Goal: Transaction & Acquisition: Purchase product/service

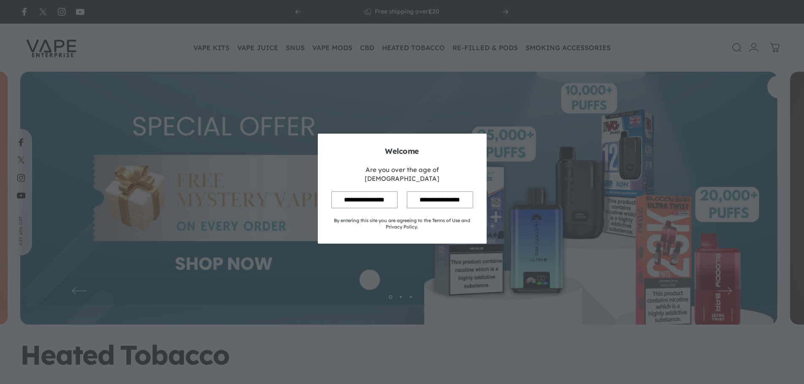
click at [354, 192] on input "**********" at bounding box center [364, 200] width 66 height 16
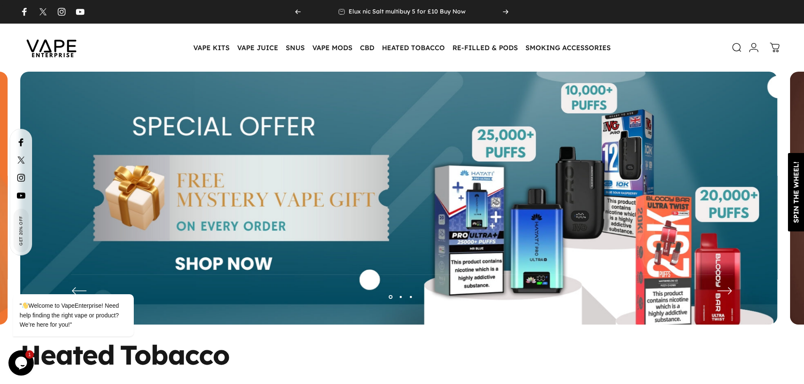
click at [798, 165] on div "SPIN THE WHEEL!" at bounding box center [796, 193] width 16 height 62
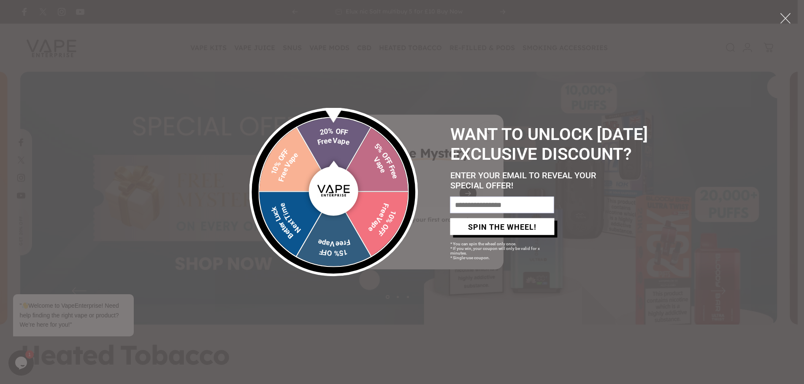
click at [475, 213] on input "email" at bounding box center [502, 205] width 104 height 16
type input "*"
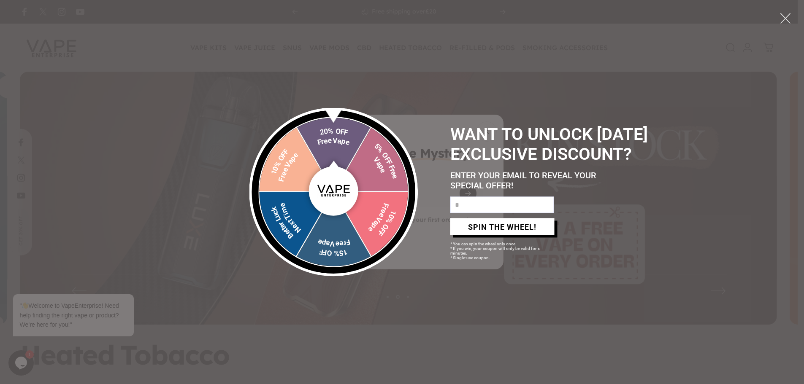
click at [492, 214] on input "*" at bounding box center [502, 205] width 104 height 16
type input "*"
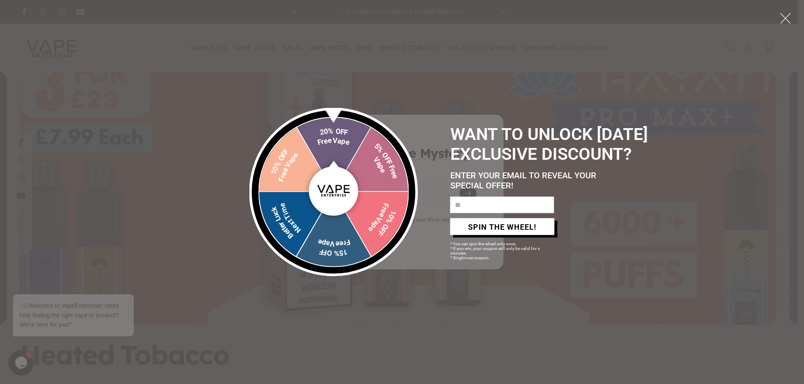
type input "**********"
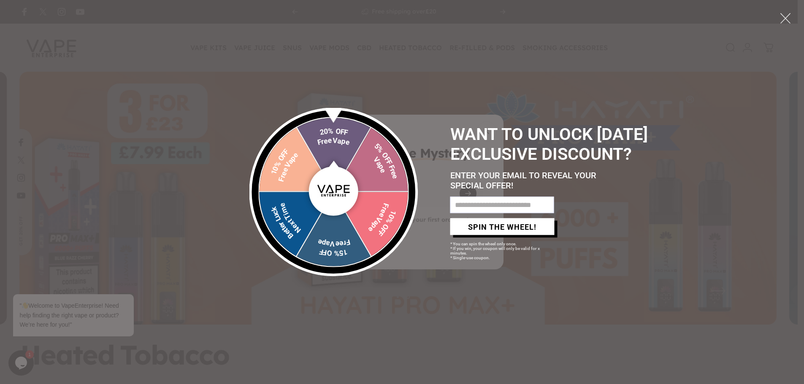
click at [498, 235] on button "SPIN THE WHEEL!" at bounding box center [502, 227] width 104 height 17
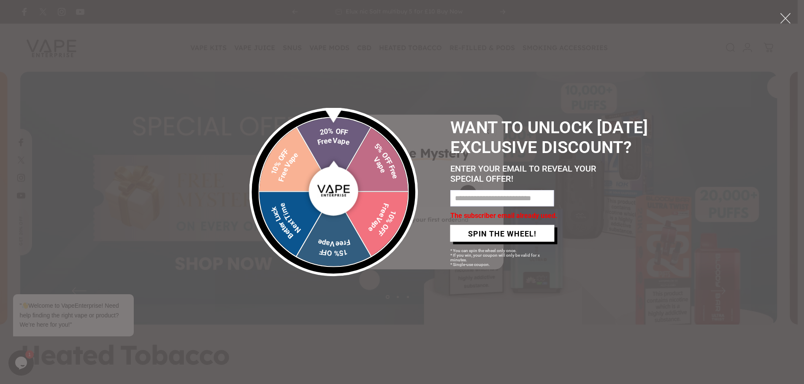
click at [488, 205] on input "**********" at bounding box center [502, 198] width 104 height 16
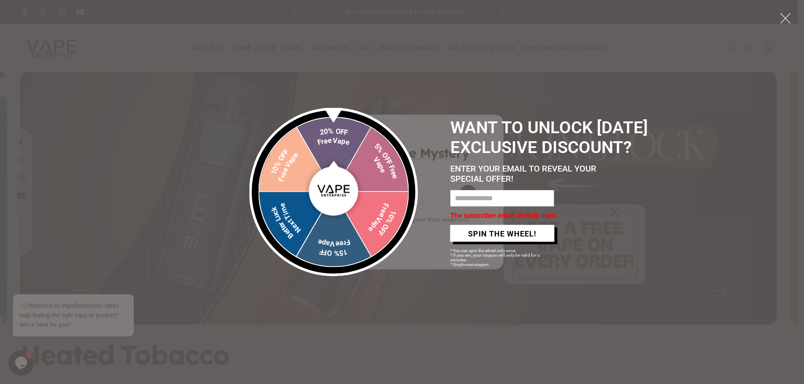
type input "**********"
click at [495, 242] on button "SPIN THE WHEEL!" at bounding box center [502, 233] width 104 height 17
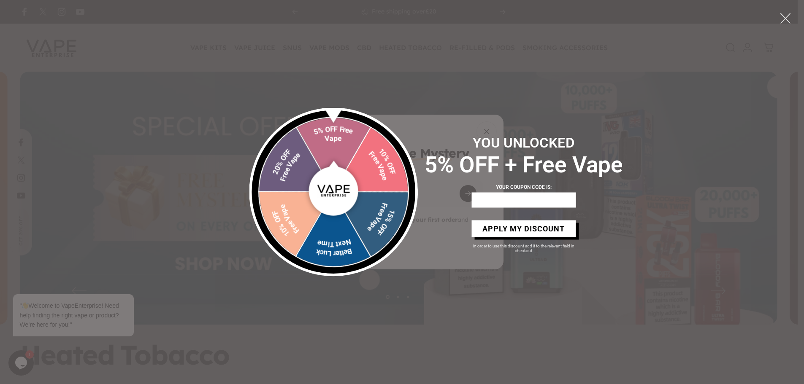
click at [528, 196] on div at bounding box center [523, 199] width 104 height 15
drag, startPoint x: 522, startPoint y: 203, endPoint x: 506, endPoint y: 200, distance: 15.8
click at [575, 195] on div at bounding box center [523, 199] width 104 height 15
click at [482, 200] on div at bounding box center [523, 199] width 104 height 15
click at [498, 200] on div at bounding box center [523, 199] width 104 height 15
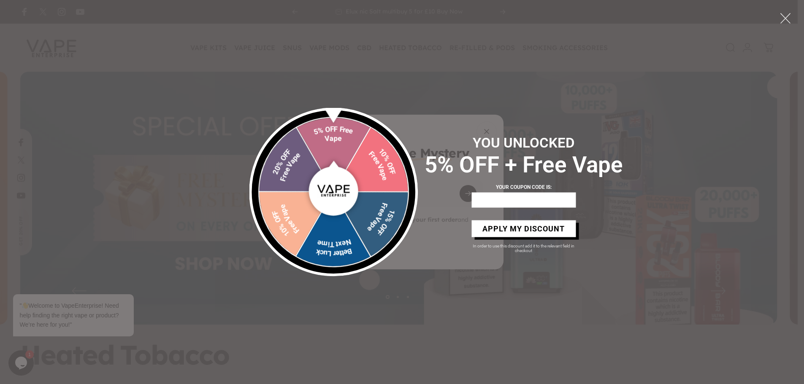
click at [498, 200] on div at bounding box center [523, 199] width 104 height 15
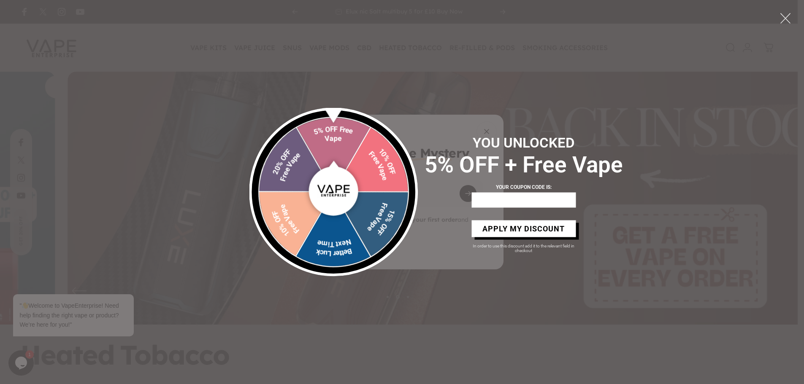
click at [514, 197] on div at bounding box center [523, 199] width 104 height 15
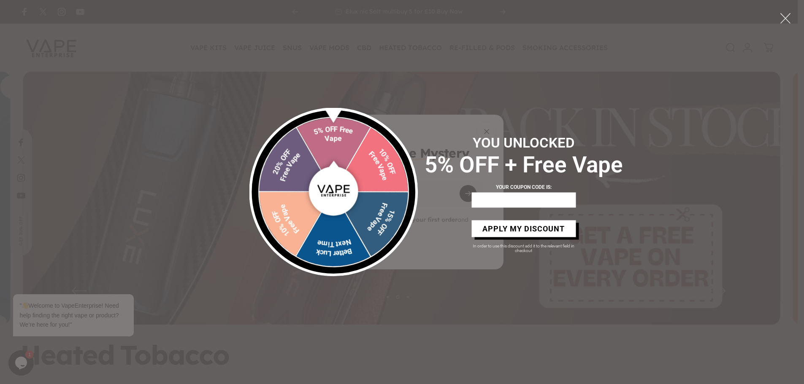
click at [515, 207] on div "YOU UNLOCKED 5% OFF + Free Vape YOUR COUPON CODE IS: APPLY MY DISCOUNT In order…" at bounding box center [523, 192] width 211 height 121
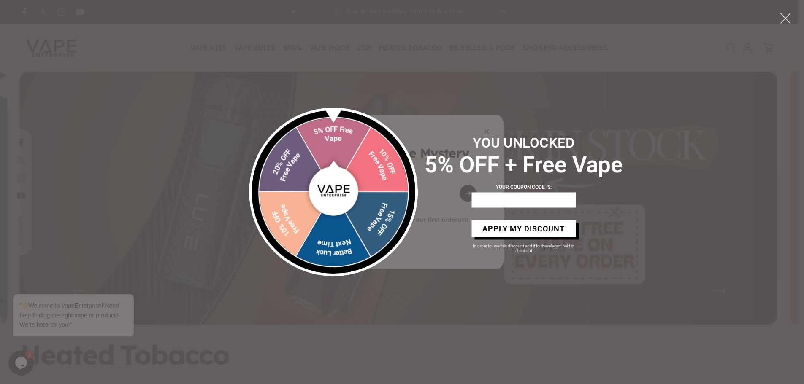
click at [515, 207] on div "YOU UNLOCKED 5% OFF + Free Vape YOUR COUPON CODE IS: APPLY MY DISCOUNT In order…" at bounding box center [523, 192] width 211 height 121
click at [530, 222] on button "APPLY MY DISCOUNT" at bounding box center [523, 228] width 104 height 17
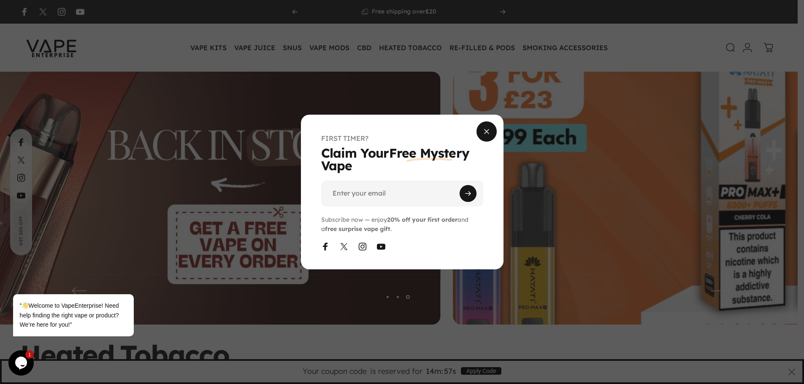
click at [489, 128] on span "Close" at bounding box center [486, 130] width 30 height 41
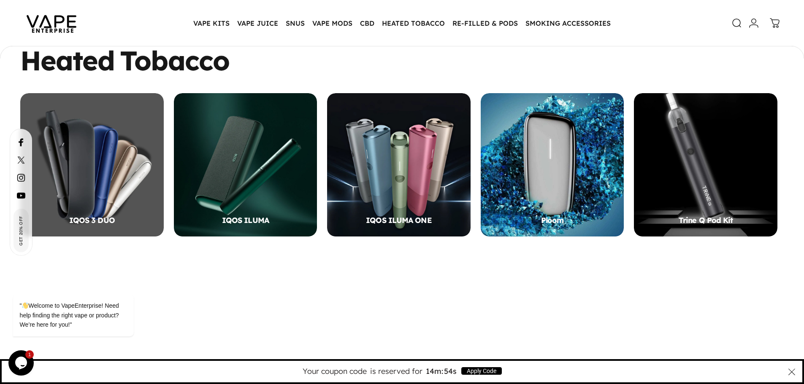
scroll to position [293, 0]
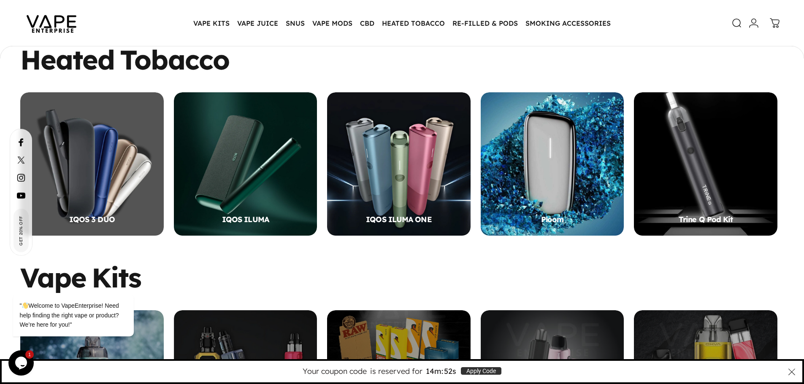
click at [492, 370] on button "Apply Code" at bounding box center [481, 372] width 41 height 8
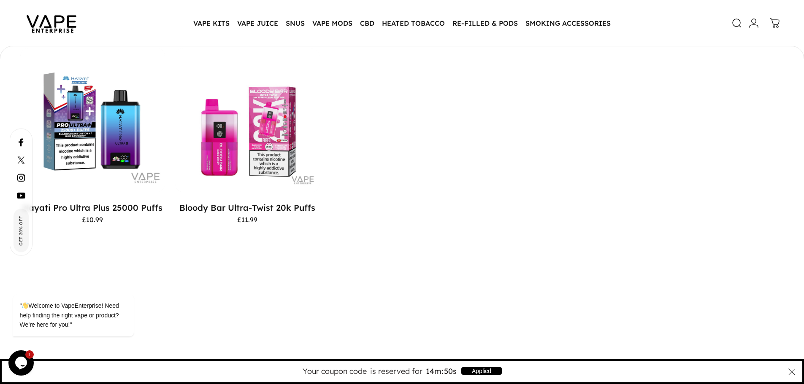
scroll to position [842, 0]
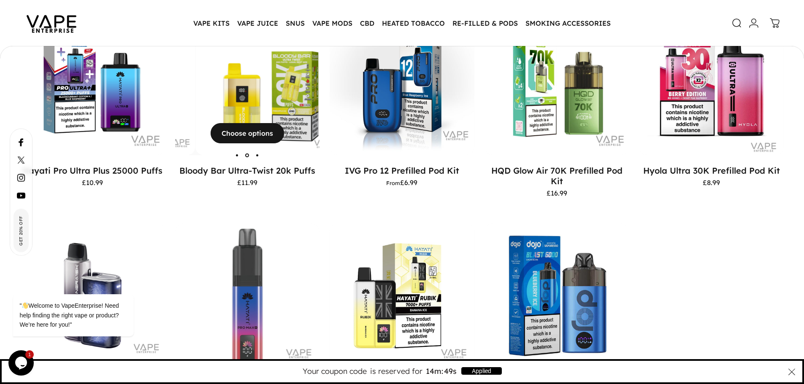
click at [270, 89] on img "Bloody Bar Ultra-Twist 20k Puffs" at bounding box center [267, 83] width 145 height 145
